Goal: Find specific page/section: Find specific page/section

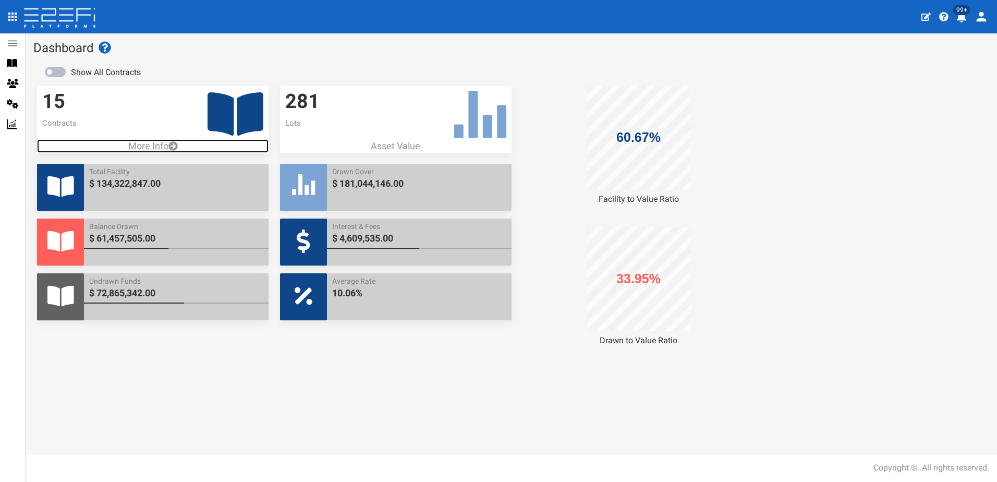
click at [141, 144] on p "More Info" at bounding box center [153, 146] width 232 height 14
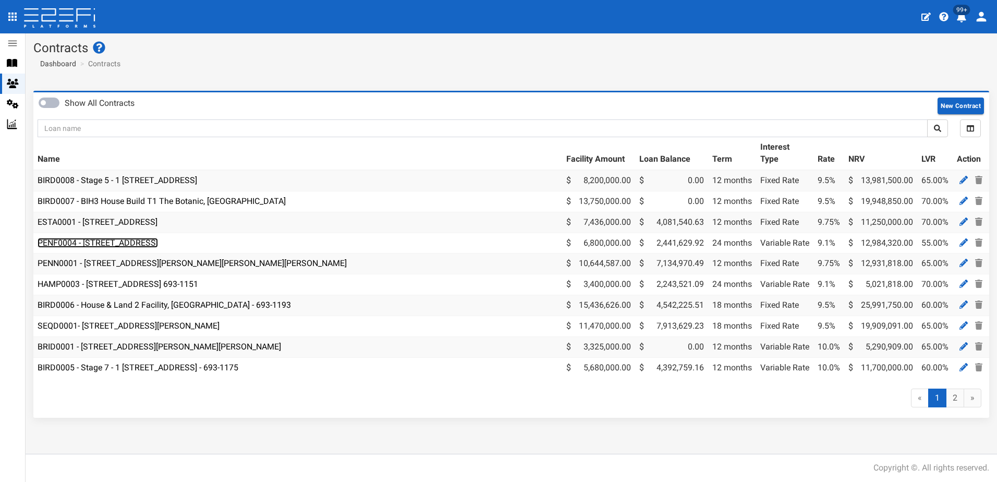
click at [101, 244] on link "PENF0004 - [STREET_ADDRESS]" at bounding box center [98, 243] width 121 height 10
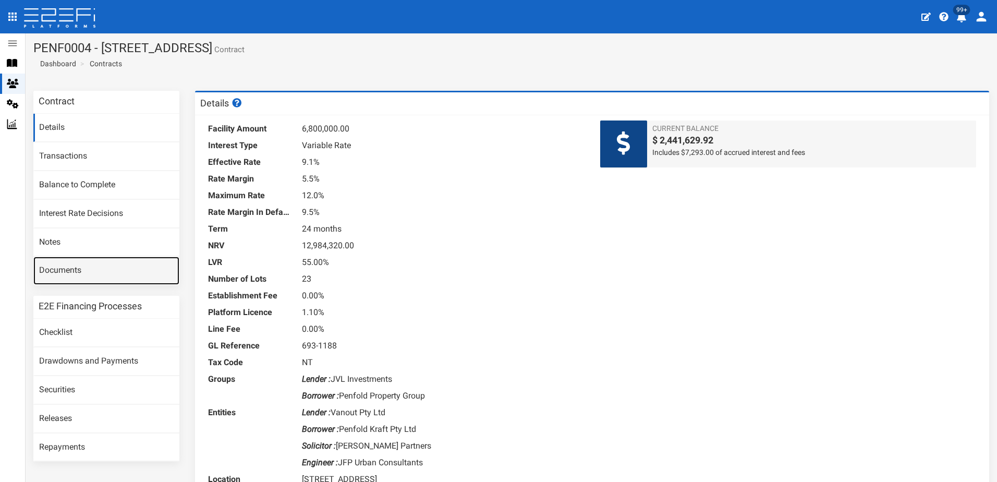
click at [67, 267] on link "Documents" at bounding box center [106, 271] width 146 height 28
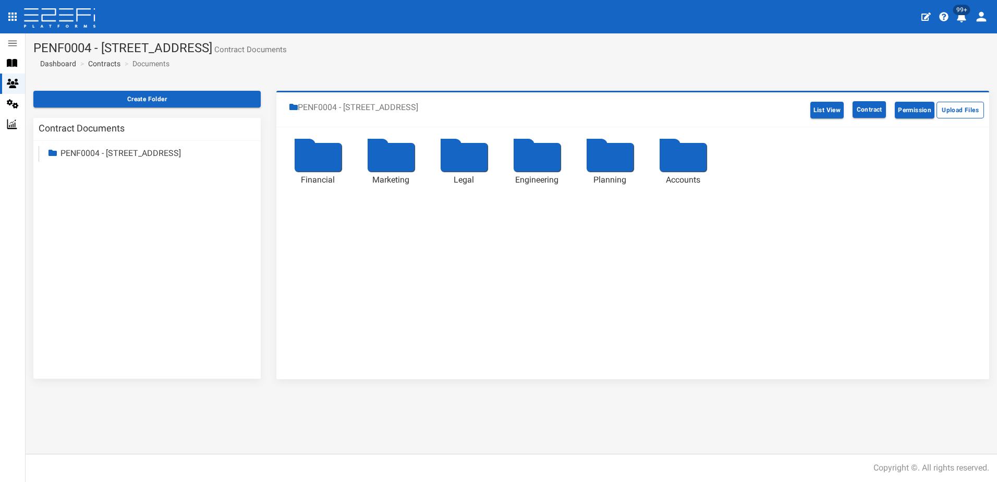
click at [461, 162] on div at bounding box center [464, 157] width 47 height 29
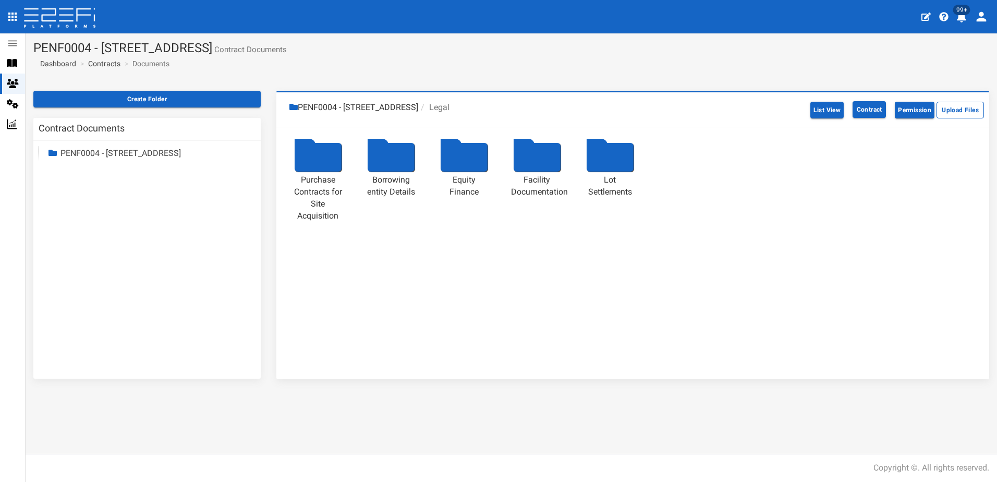
click at [534, 148] on div at bounding box center [537, 157] width 47 height 29
